Goal: Task Accomplishment & Management: Manage account settings

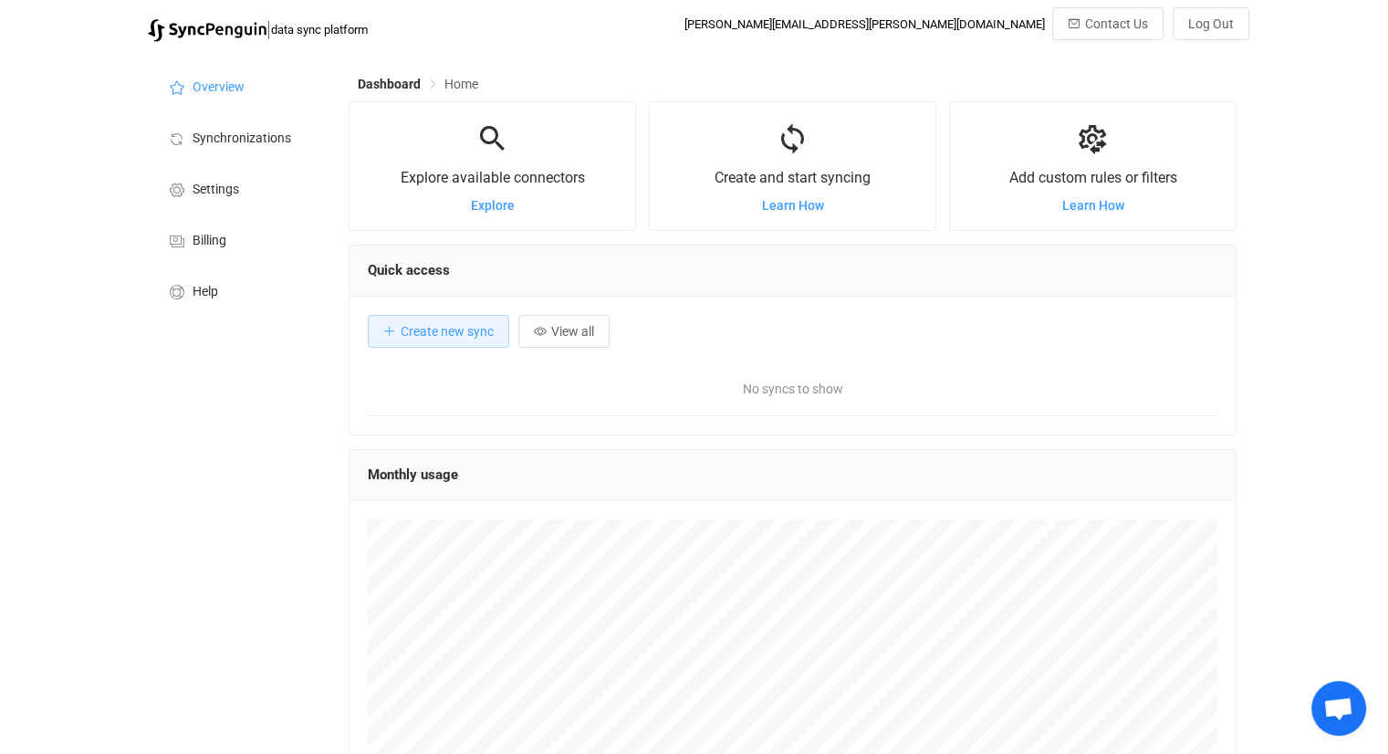
scroll to position [353, 887]
click at [198, 247] on span "Billing" at bounding box center [210, 241] width 34 height 15
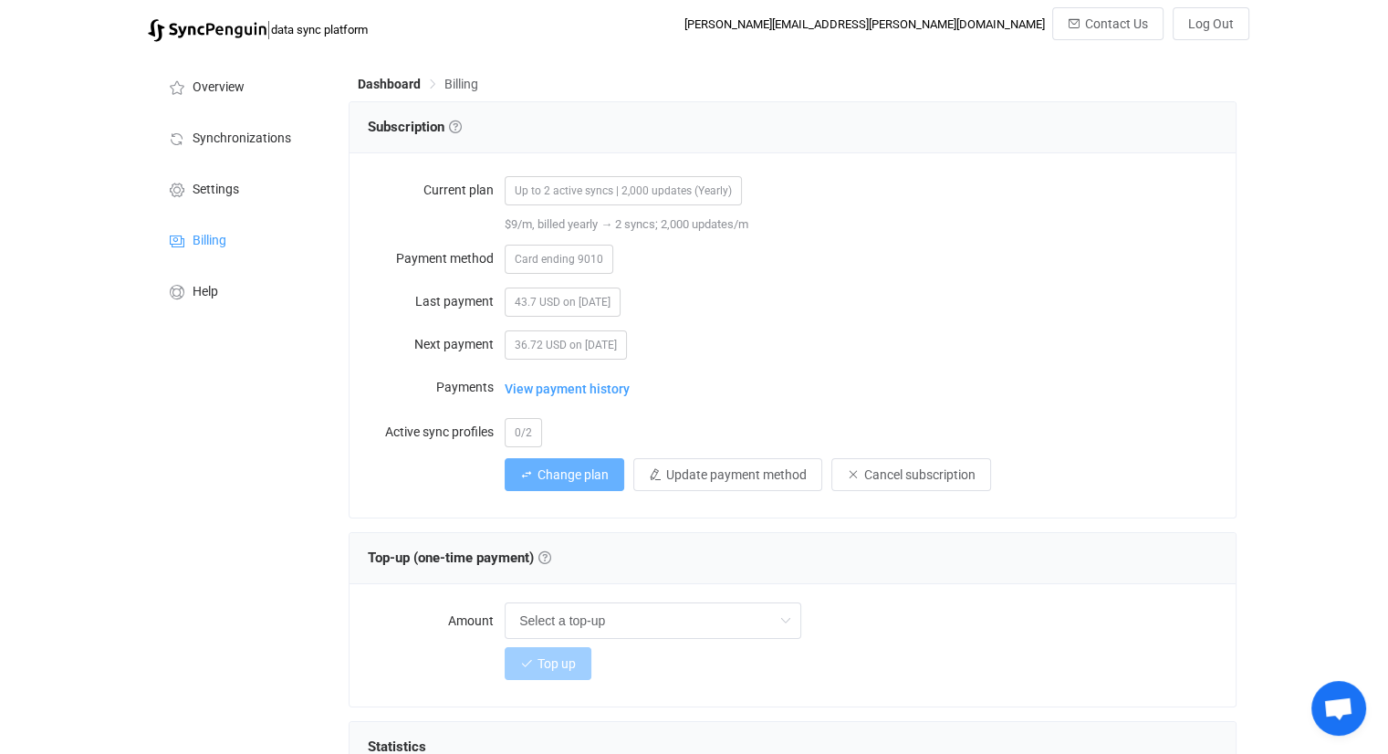
click at [550, 479] on span "Change plan" at bounding box center [573, 474] width 71 height 15
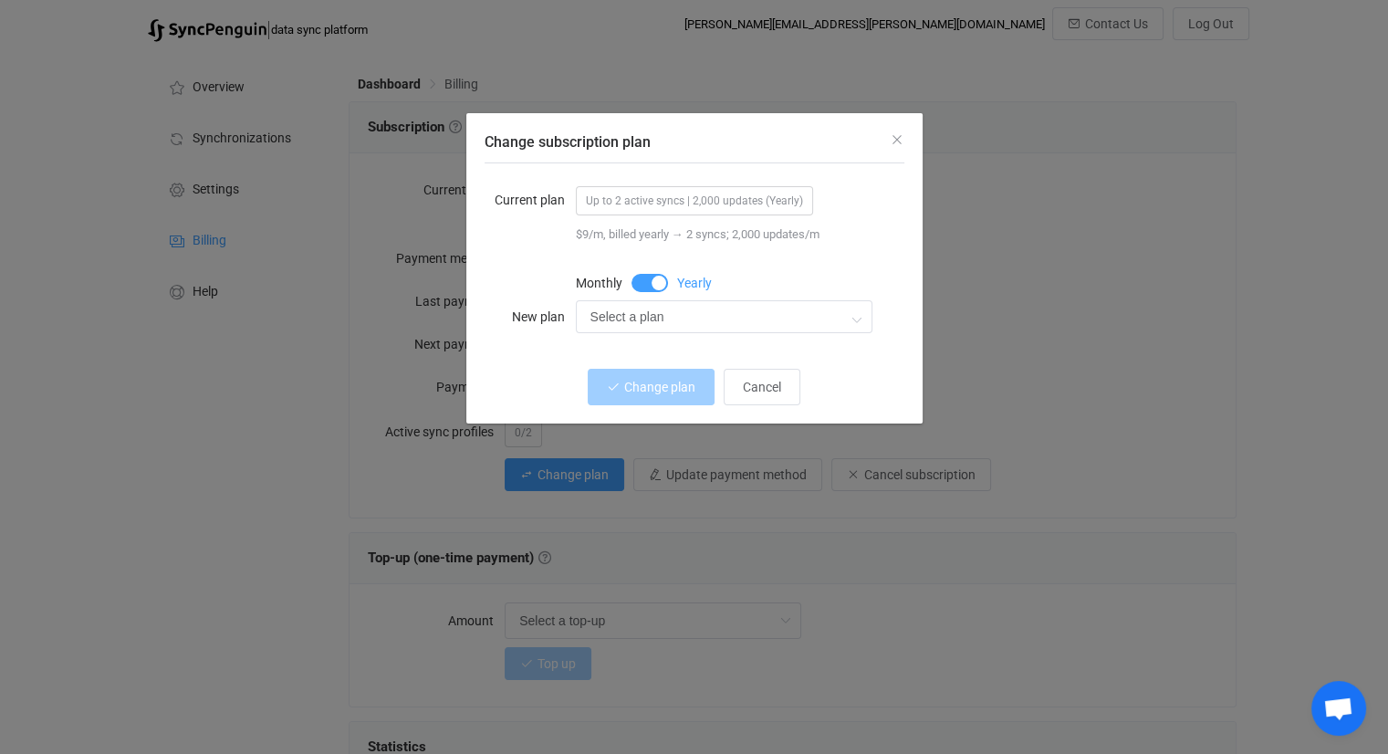
click at [655, 285] on span "Change subscription plan" at bounding box center [650, 283] width 37 height 18
click at [768, 384] on span "Cancel" at bounding box center [762, 387] width 38 height 15
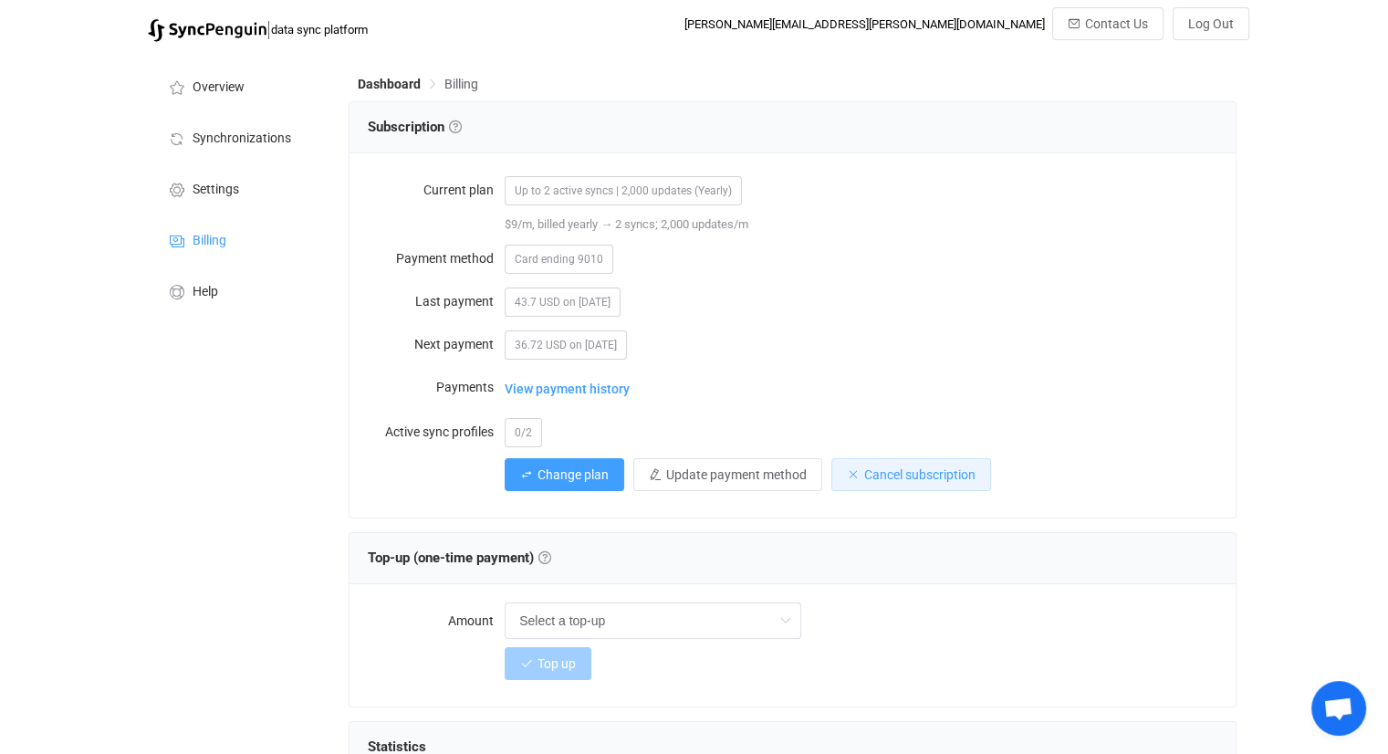
click at [914, 477] on span "Cancel subscription" at bounding box center [919, 474] width 111 height 15
click at [1017, 570] on span "Confirm" at bounding box center [1016, 569] width 38 height 13
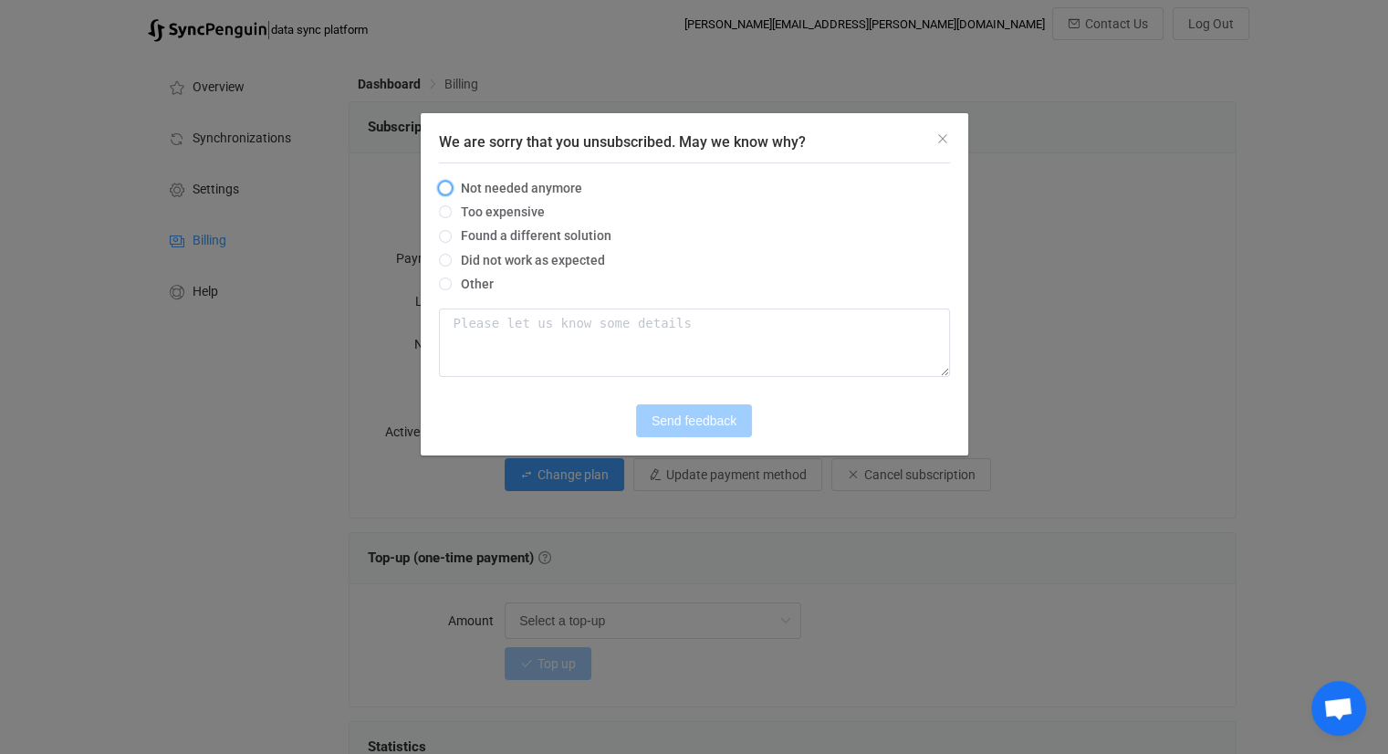
click at [452, 189] on span "Not needed anymore" at bounding box center [517, 188] width 131 height 15
click at [451, 189] on input "Not needed anymore" at bounding box center [445, 189] width 13 height 15
radio input "true"
click at [704, 423] on span "Send feedback" at bounding box center [694, 420] width 85 height 15
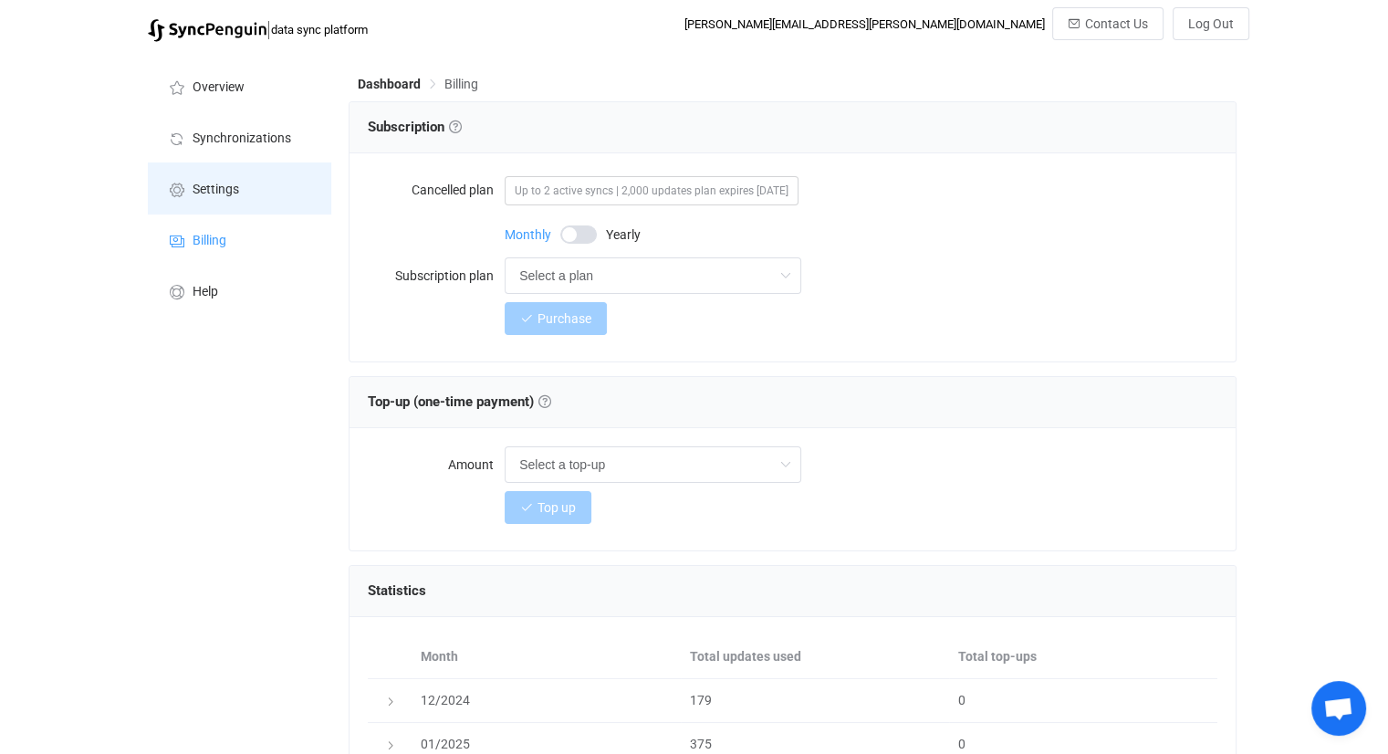
click at [250, 194] on li "Settings" at bounding box center [239, 187] width 183 height 51
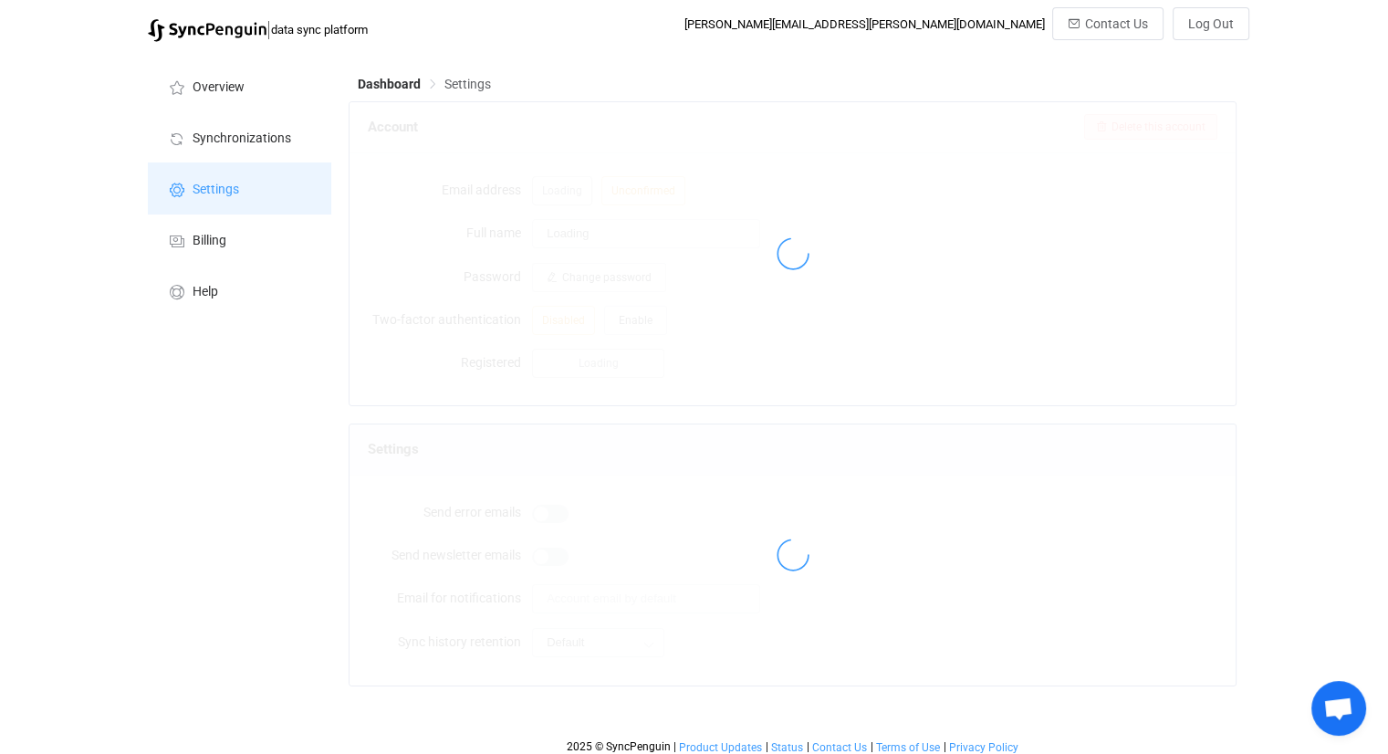
type input "[PERSON_NAME]"
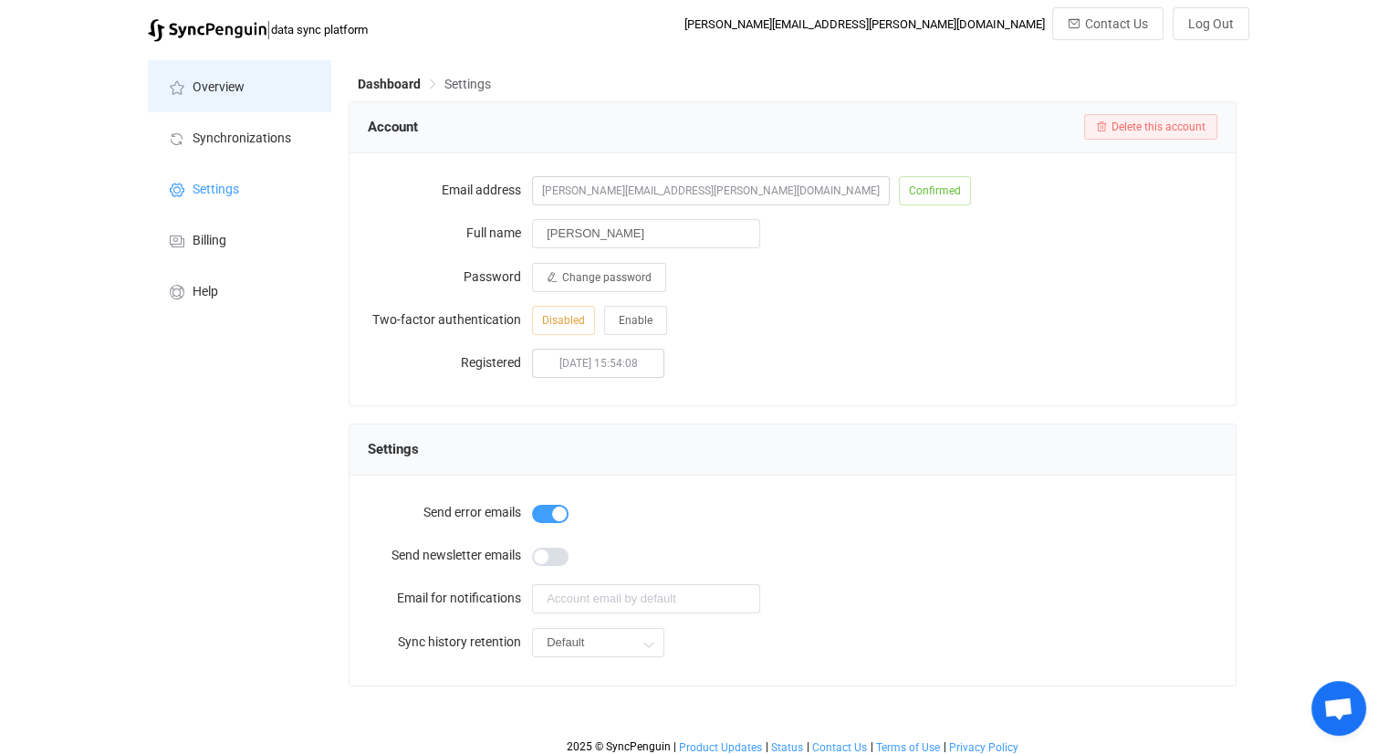
click at [230, 99] on li "Overview" at bounding box center [239, 85] width 183 height 51
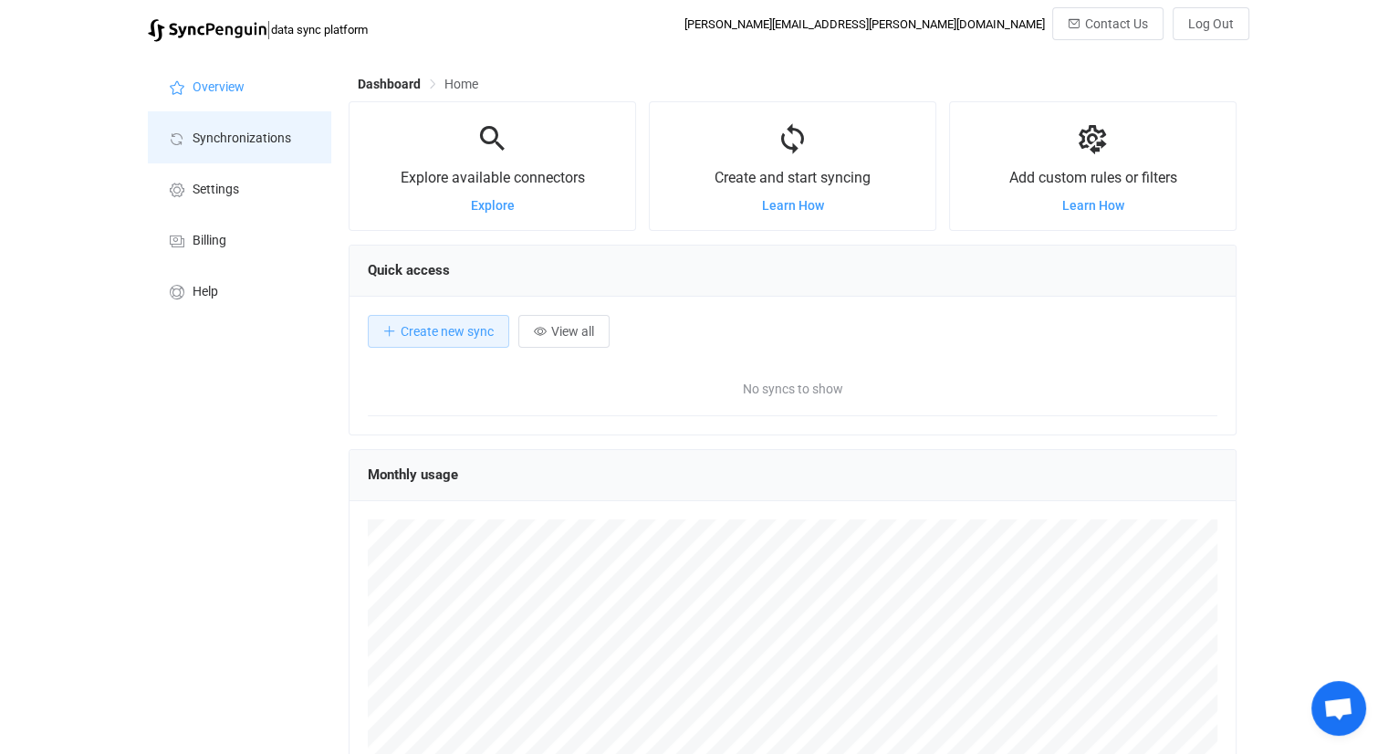
click at [201, 144] on span "Synchronizations" at bounding box center [242, 138] width 99 height 15
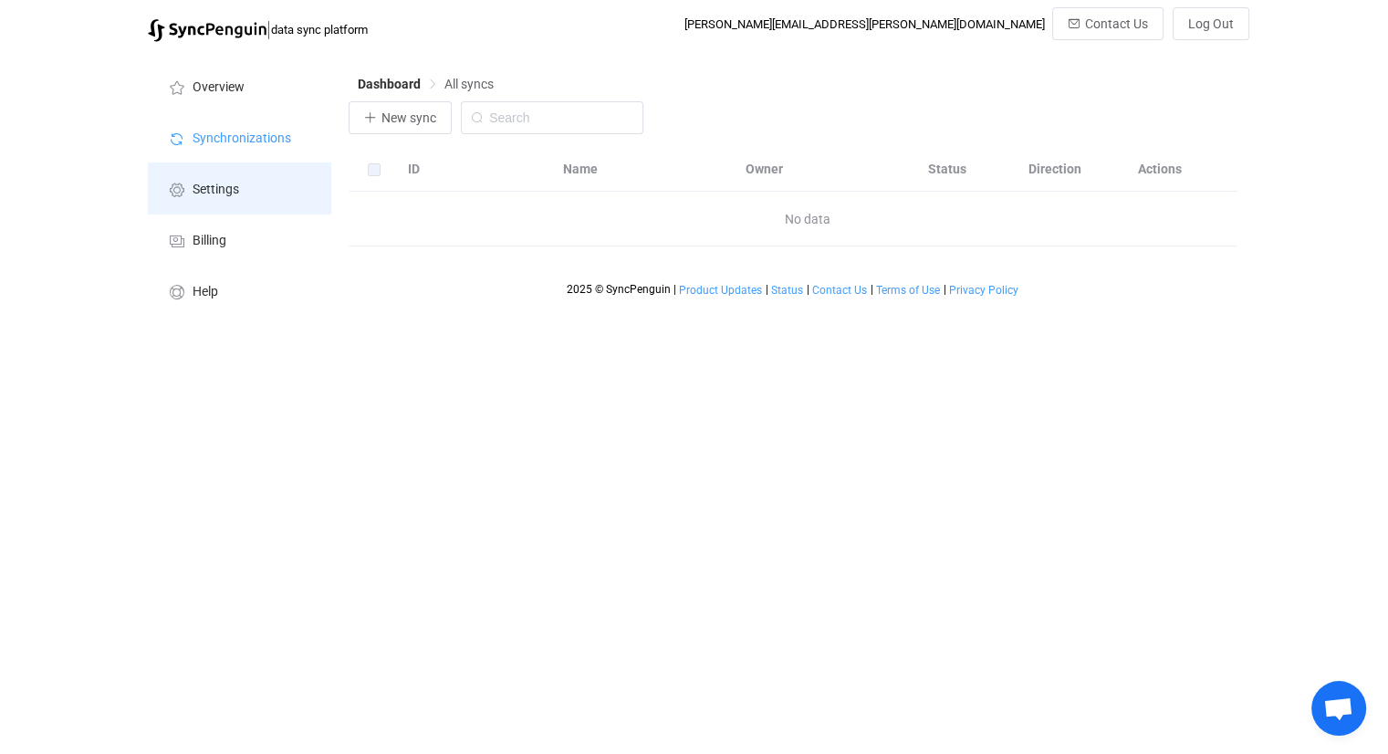
click at [221, 198] on li "Settings" at bounding box center [239, 187] width 183 height 51
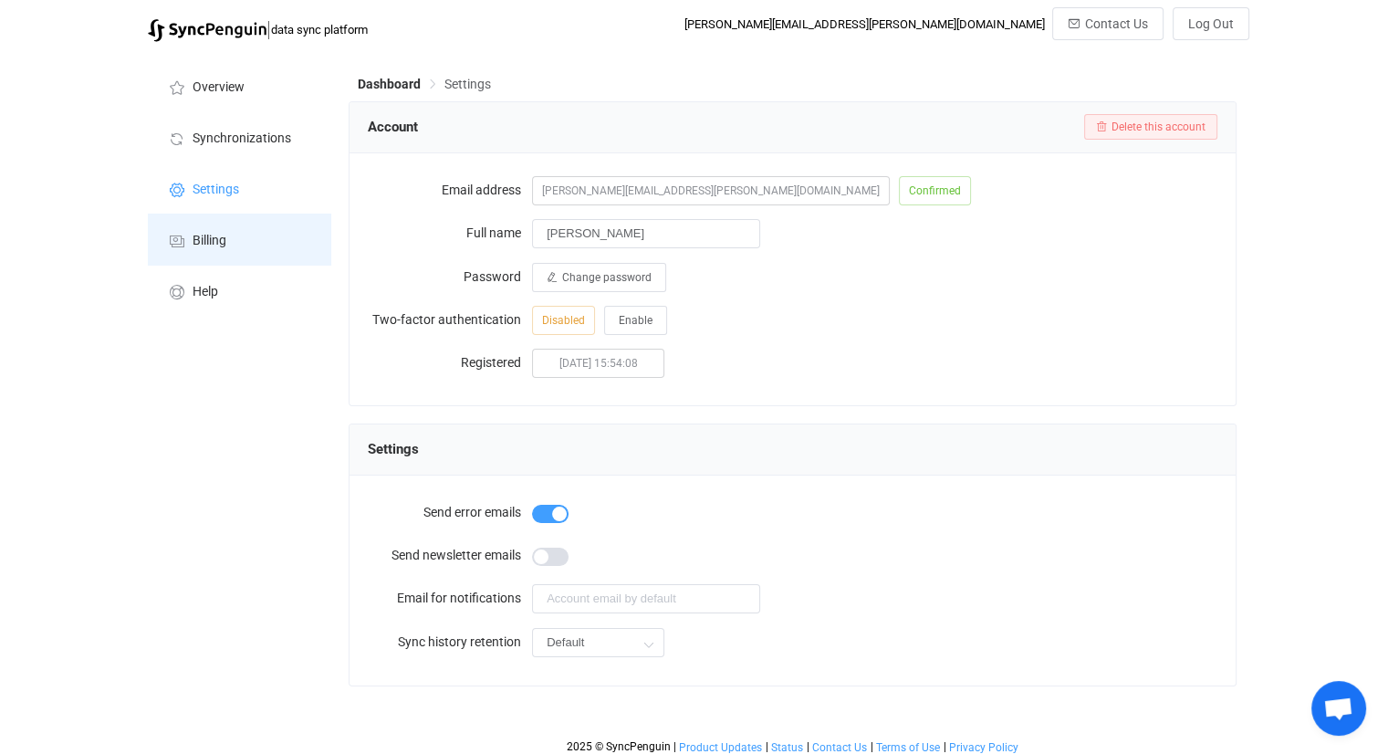
click at [238, 232] on li "Billing" at bounding box center [239, 239] width 183 height 51
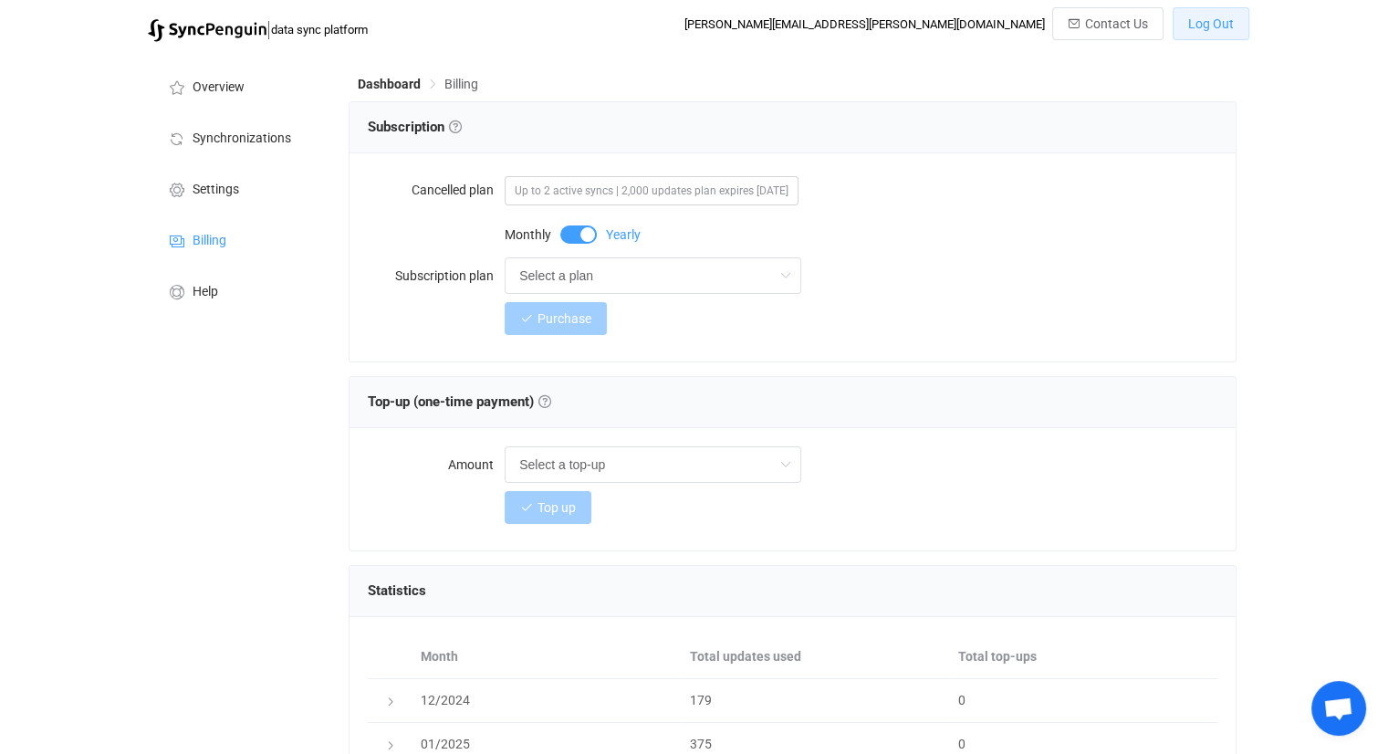
click at [1212, 22] on span "Log Out" at bounding box center [1211, 23] width 46 height 15
